Goal: Task Accomplishment & Management: Use online tool/utility

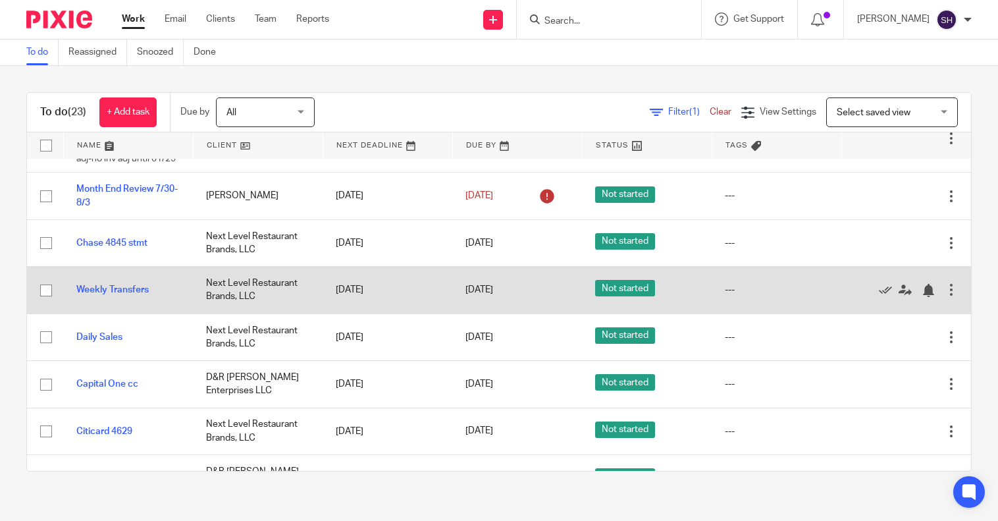
scroll to position [198, 0]
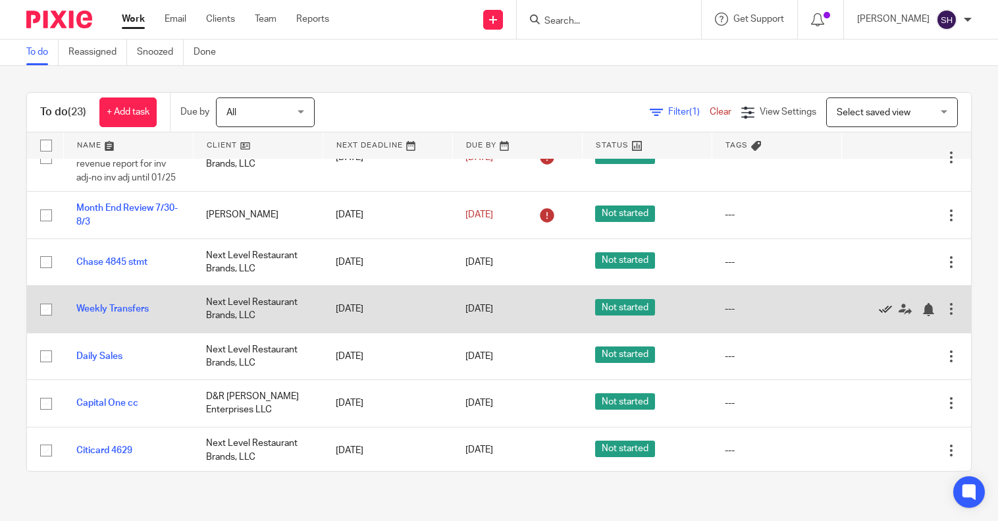
click at [879, 316] on icon at bounding box center [885, 309] width 13 height 13
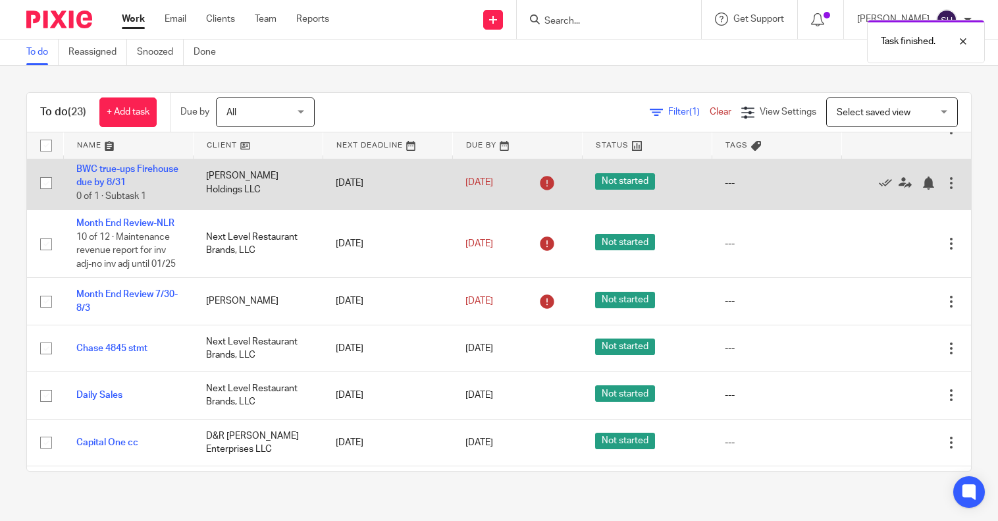
scroll to position [0, 0]
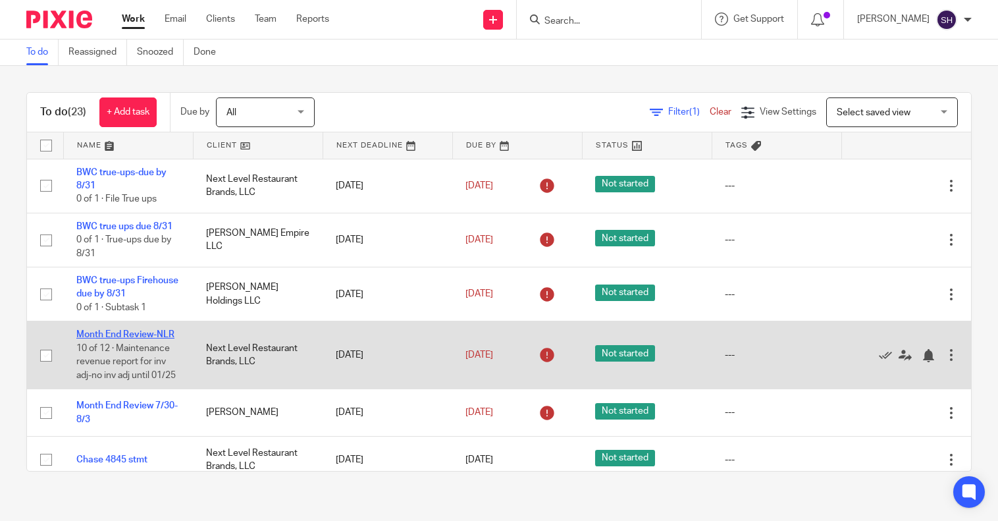
click at [133, 334] on link "Month End Review-NLR" at bounding box center [125, 334] width 98 height 9
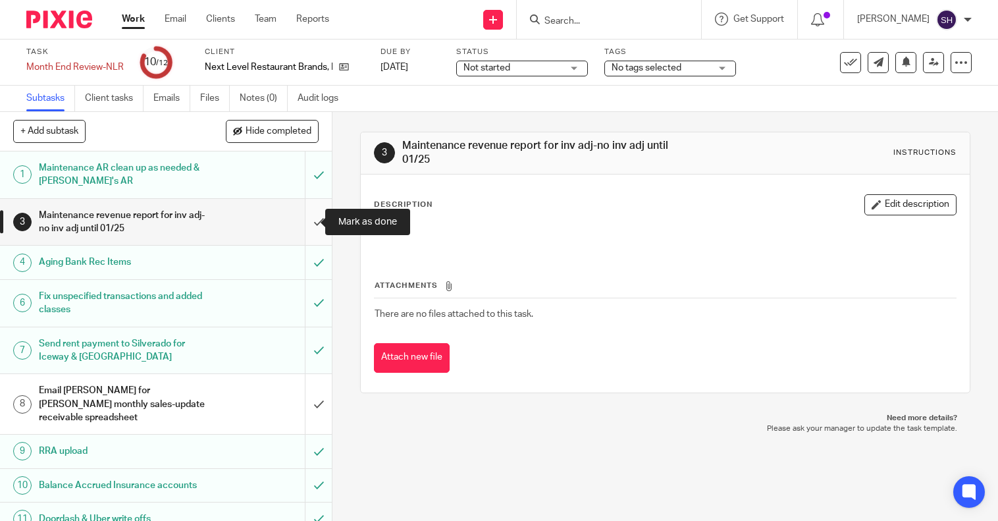
click at [303, 221] on input "submit" at bounding box center [166, 222] width 332 height 47
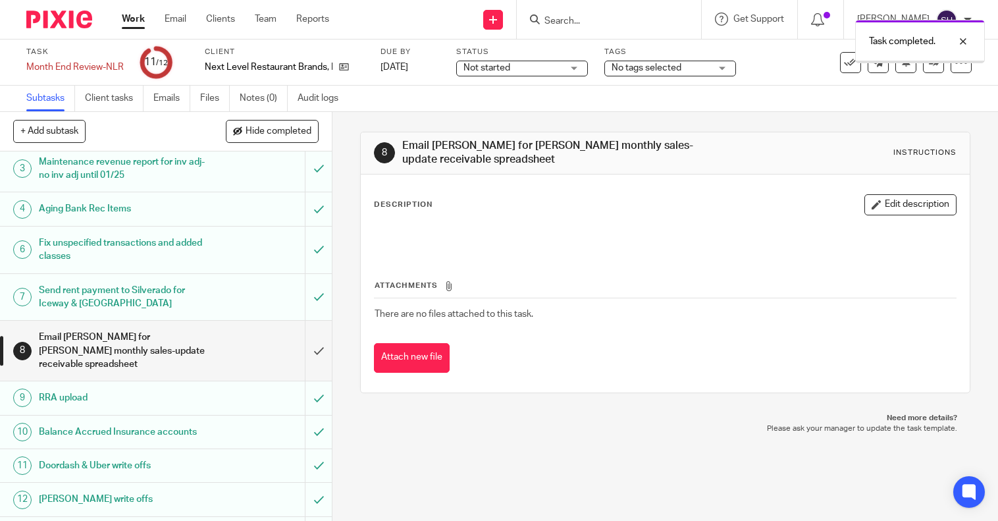
scroll to position [101, 0]
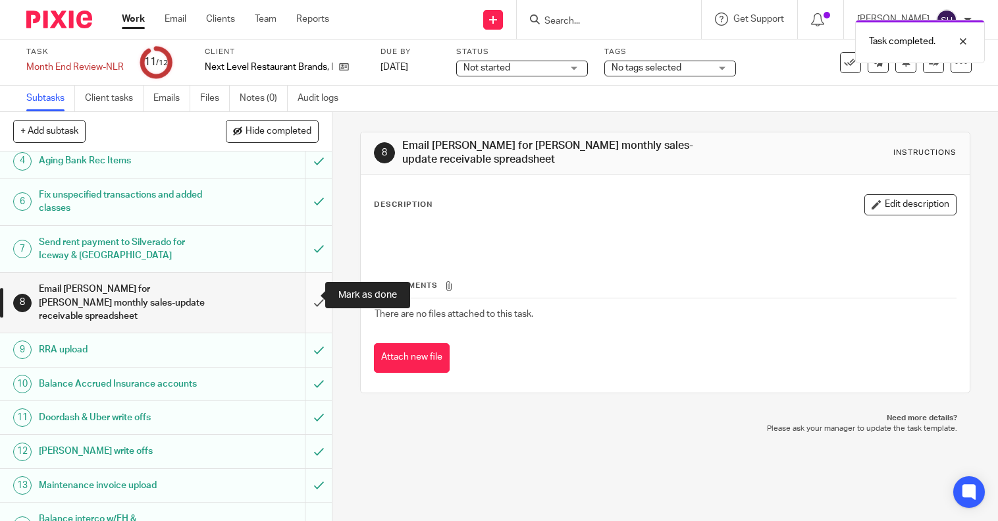
click at [307, 294] on input "submit" at bounding box center [166, 303] width 332 height 60
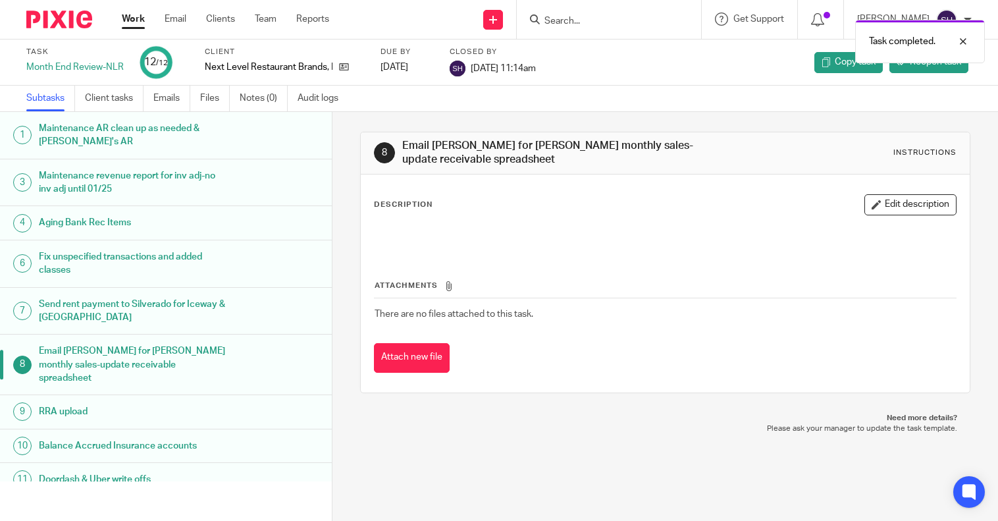
click at [132, 18] on link "Work" at bounding box center [133, 19] width 23 height 13
